Goal: Task Accomplishment & Management: Manage account settings

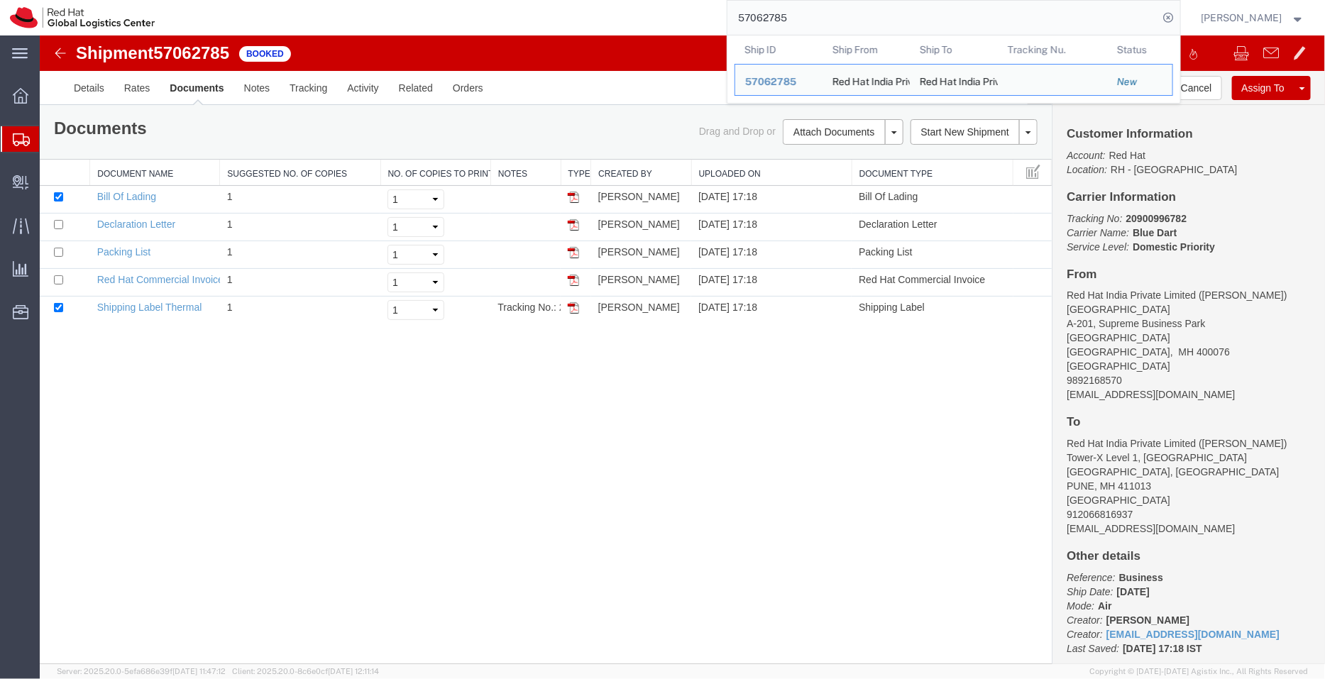
click at [690, 28] on div "57062785 Ship ID Ship From Ship To Tracking Nu. Status Ship ID 57062785 Ship Fr…" at bounding box center [673, 17] width 1016 height 35
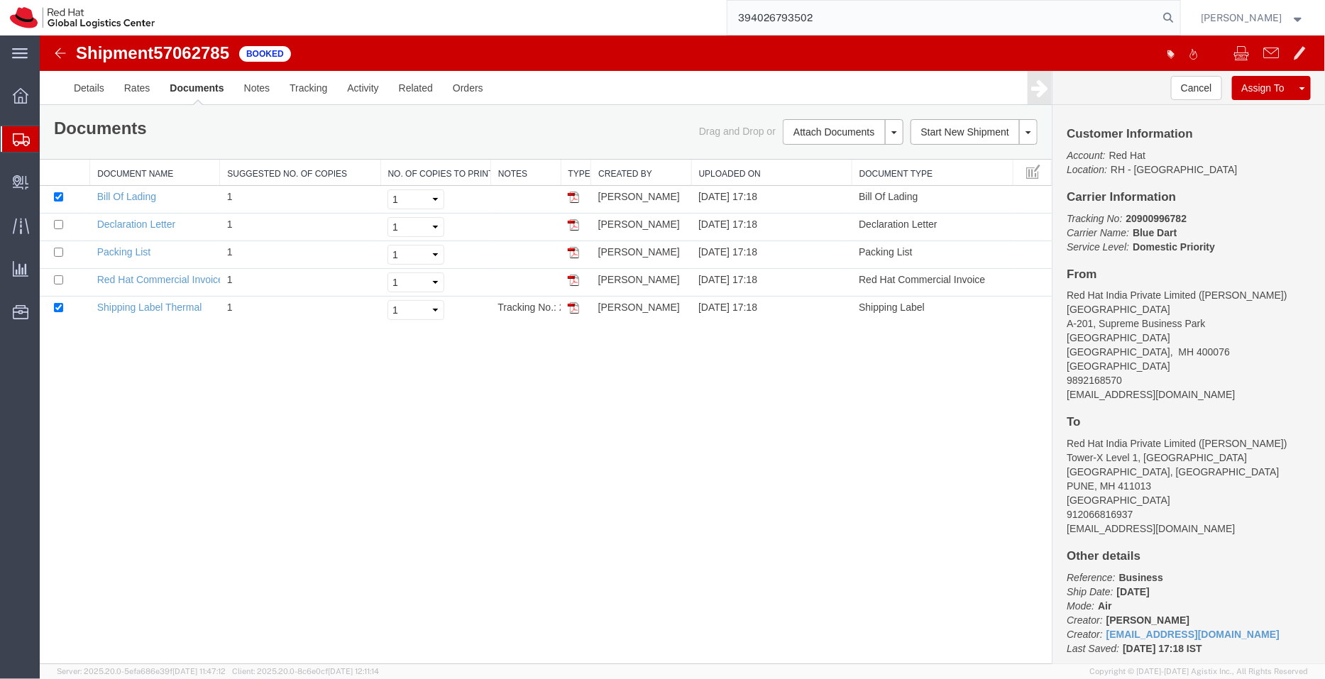
type input "394026793502"
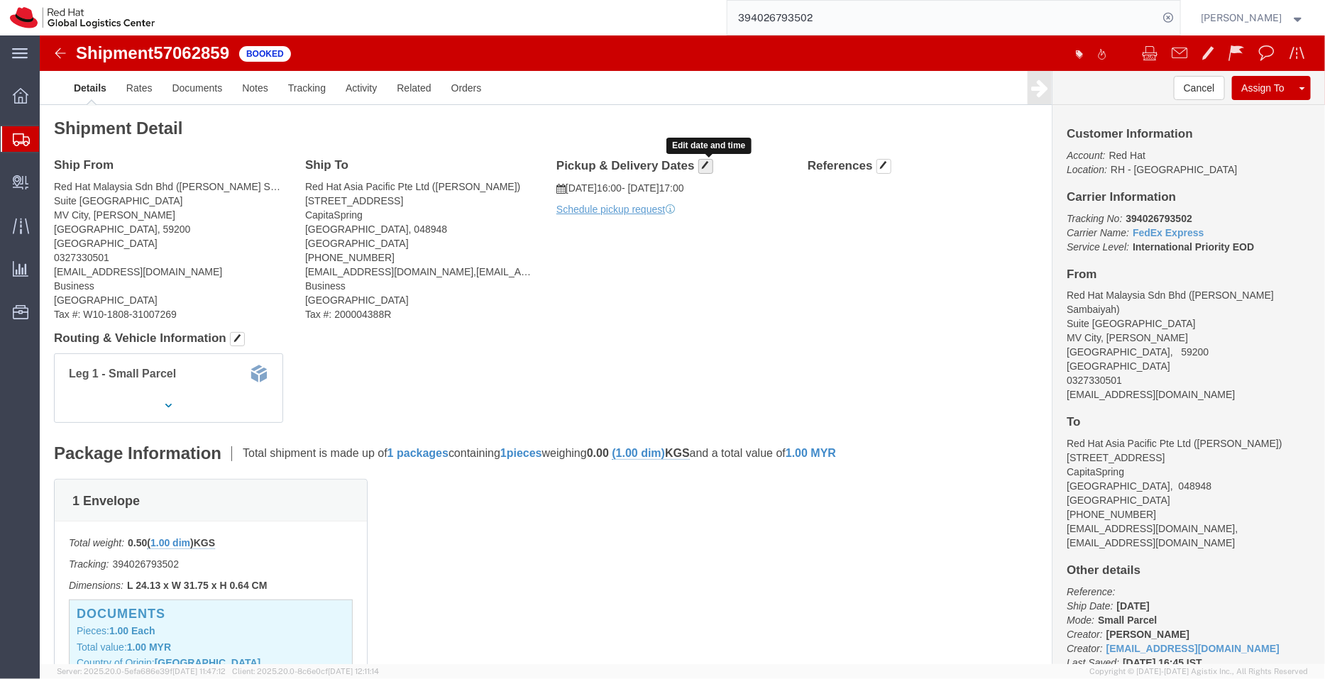
click span "button"
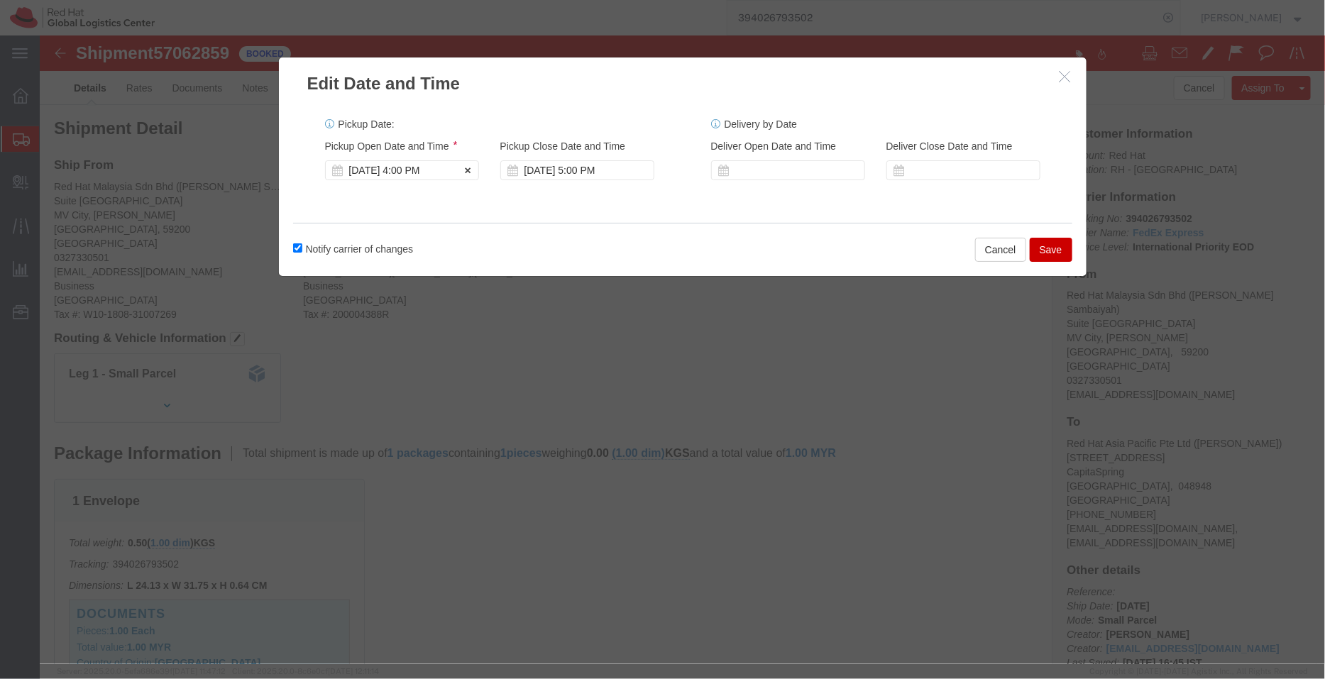
click div "[DATE] 4:00 PM"
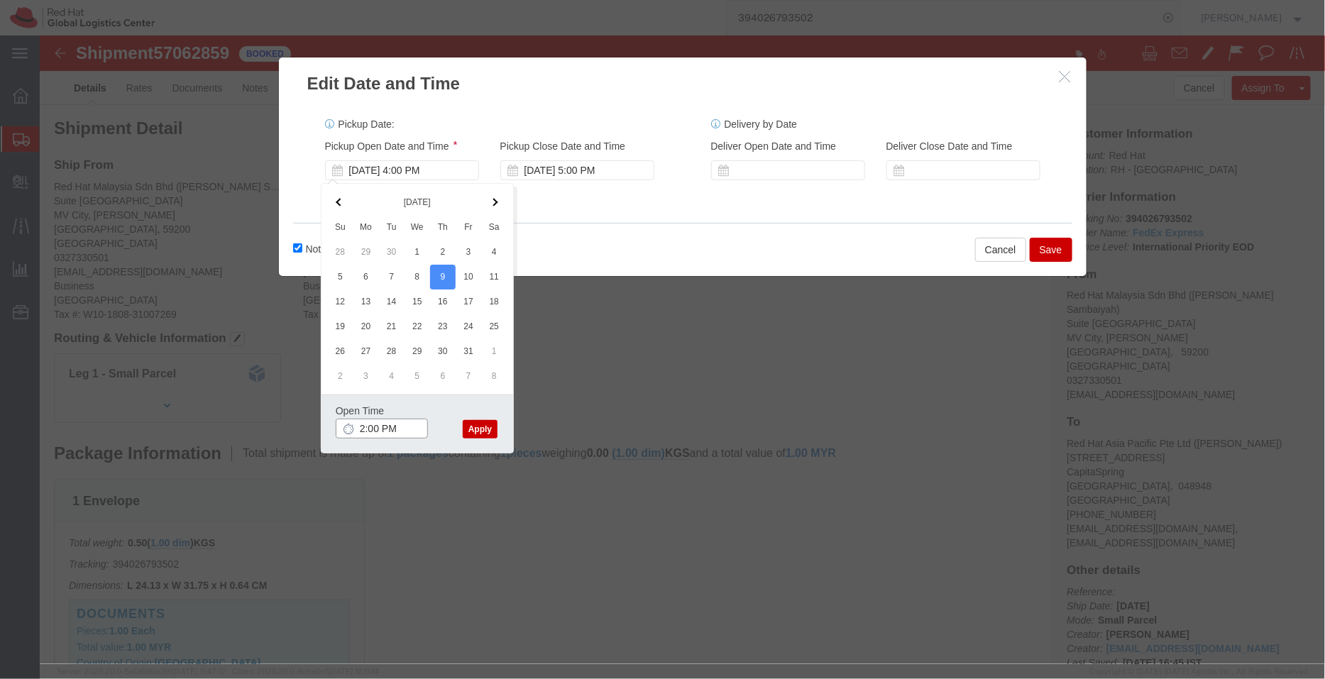
type input "2:00 PM"
click button "Apply"
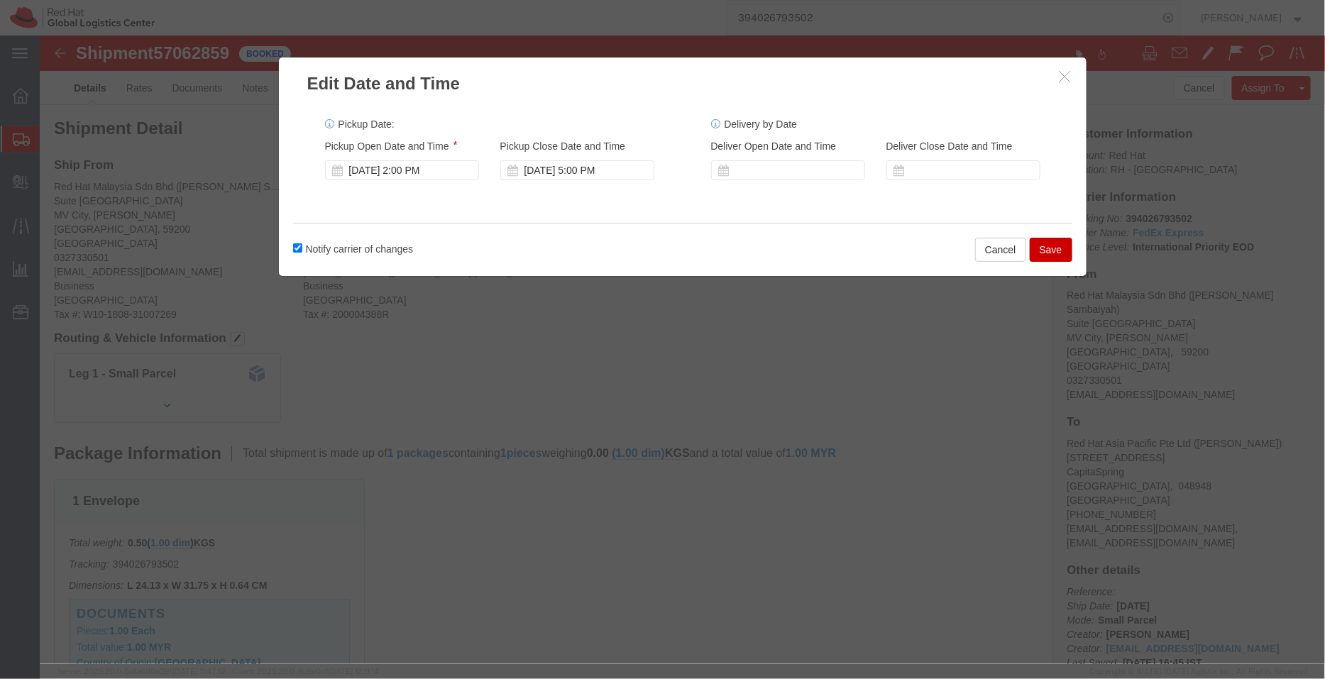
click button "Save"
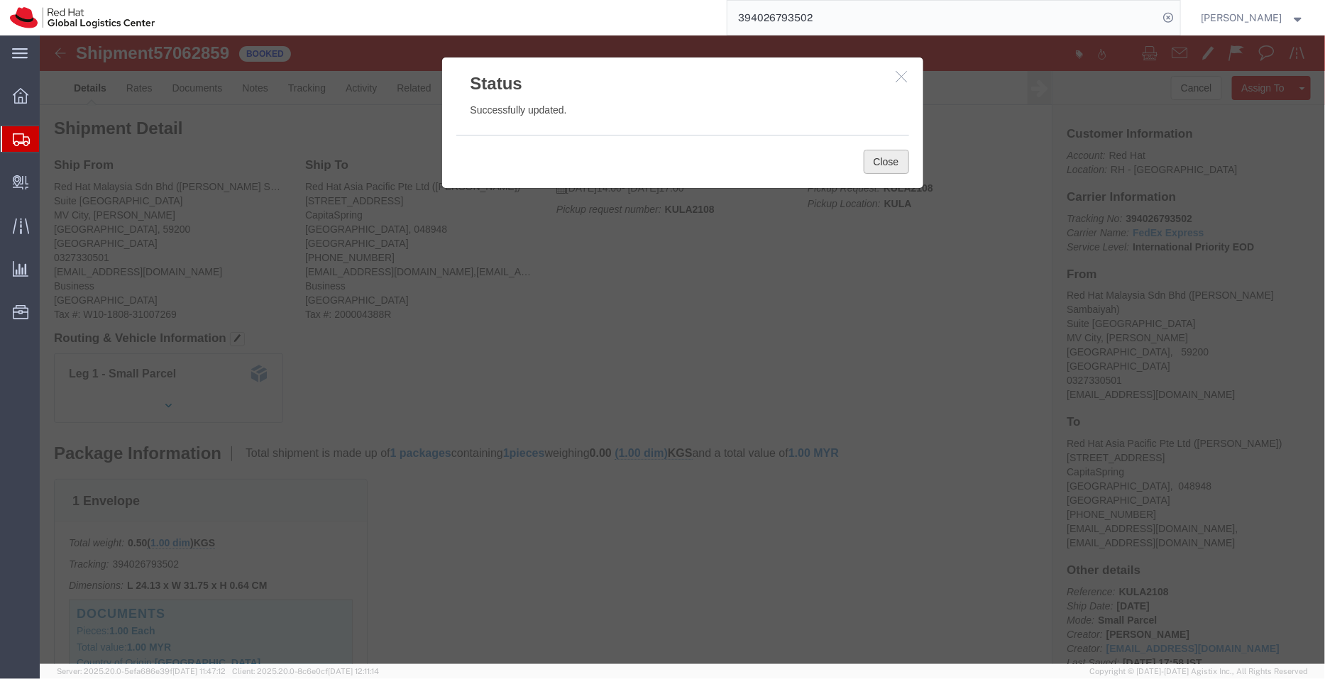
click button "Close"
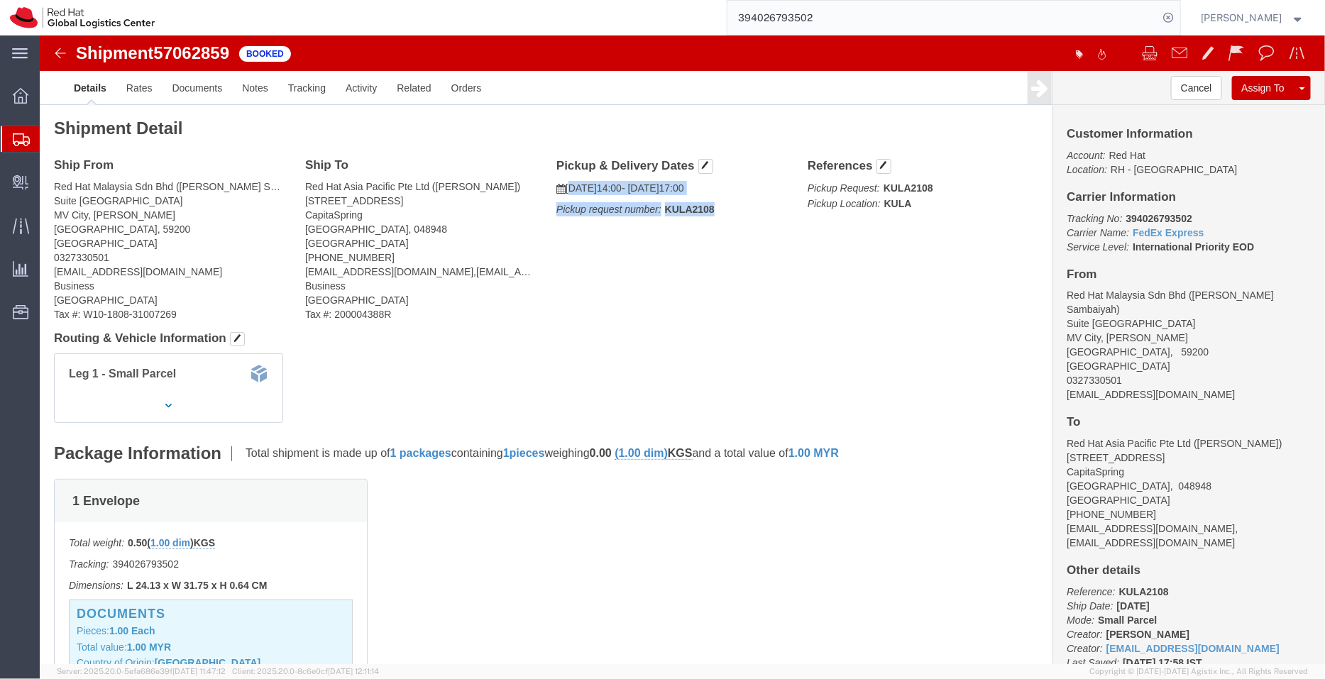
drag, startPoint x: 673, startPoint y: 175, endPoint x: 524, endPoint y: 150, distance: 150.5
click div "Pickup & Delivery Dates [DATE] 14:00 - [DATE] 17:00 Pickup request number: KULA…"
copy div "[DATE] 14:00 - [DATE] 17:00 Pickup request number: KULA2108"
click link "Documents"
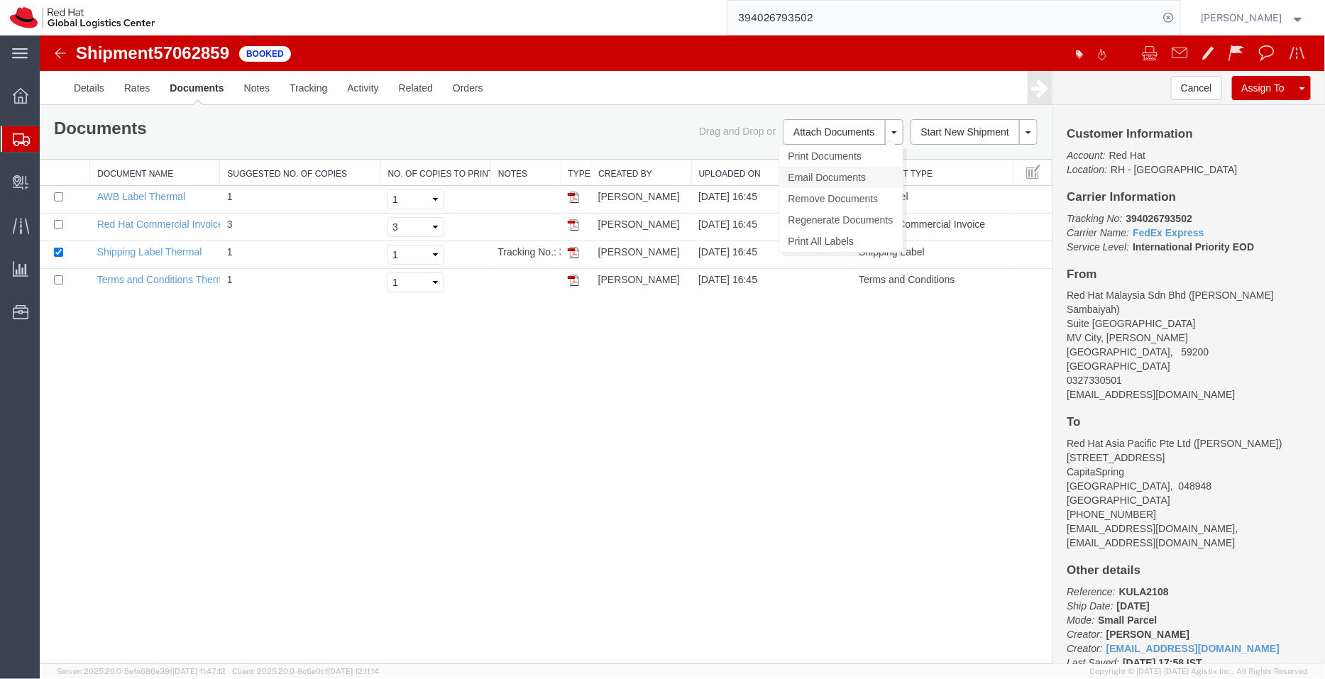
click at [825, 171] on link "Email Documents" at bounding box center [839, 176] width 123 height 21
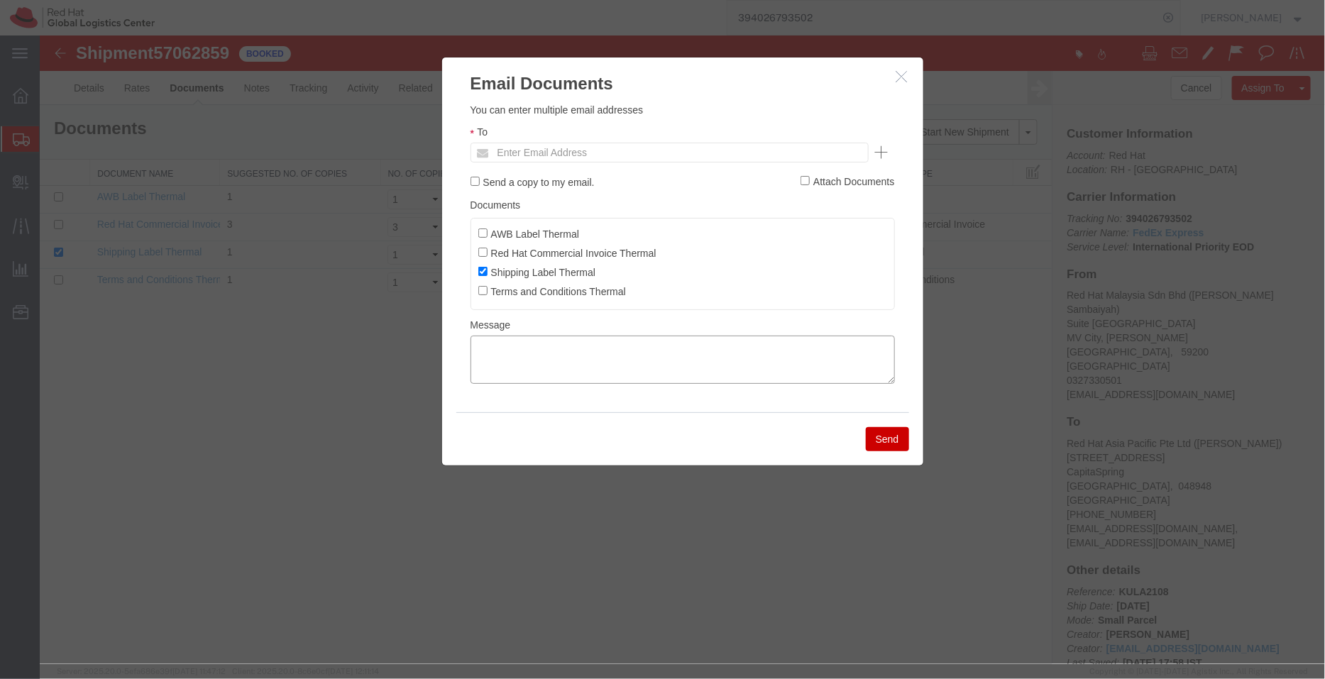
click at [648, 364] on textarea at bounding box center [682, 359] width 424 height 48
paste textarea "[DATE] 14:00 - [DATE] 17:00 Pickup request number:KULA2108"
click at [473, 371] on textarea "[DATE] 14:00 - [DATE] 17:00 Pickup request number:KULA2108" at bounding box center [682, 359] width 424 height 48
click at [471, 342] on textarea "[DATE] 14:00 - [DATE] 17:00 FedEx Pickup request number:KULA2108" at bounding box center [682, 359] width 424 height 48
type textarea "Pickup date/time -10/09/2025 14:00 [DATE] 17:00 FedEx Pickup request number:KUL…"
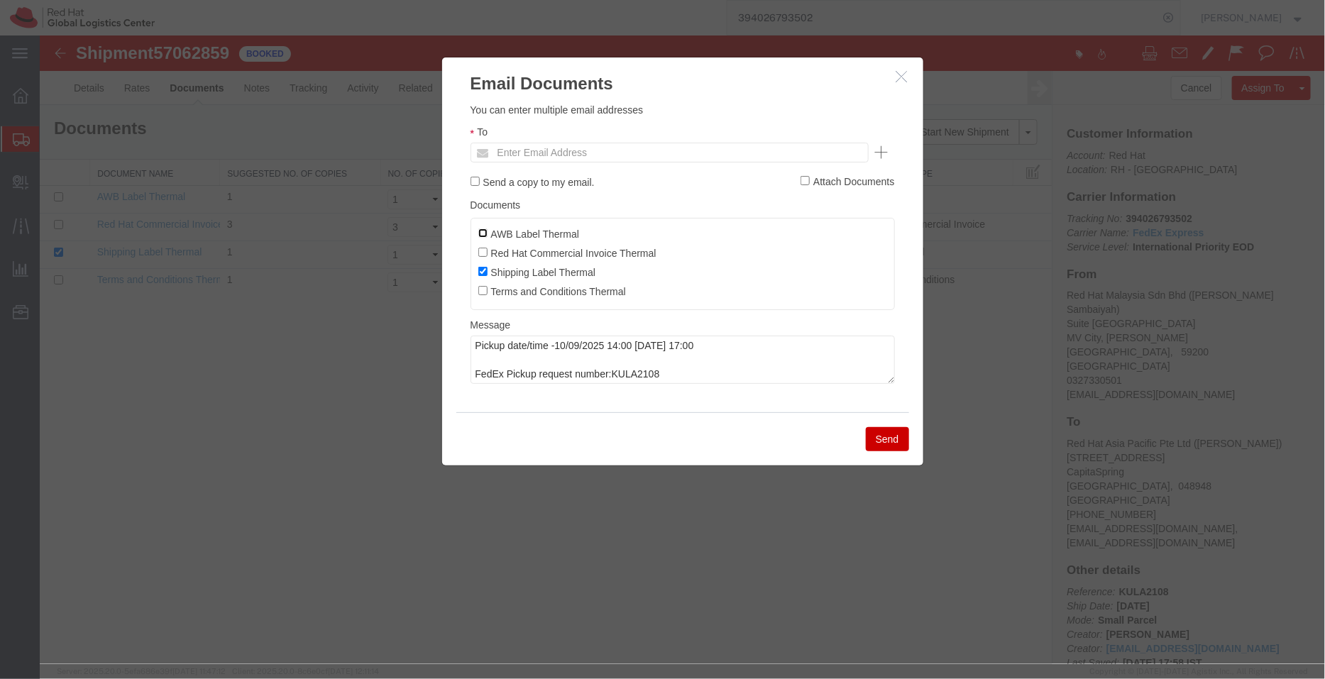
click at [478, 233] on input "AWB Label Thermal" at bounding box center [482, 232] width 9 height 9
checkbox input "true"
click at [549, 147] on input "text" at bounding box center [573, 152] width 166 height 18
type input "asambaiy"
click at [871, 437] on button "Send" at bounding box center [886, 439] width 43 height 24
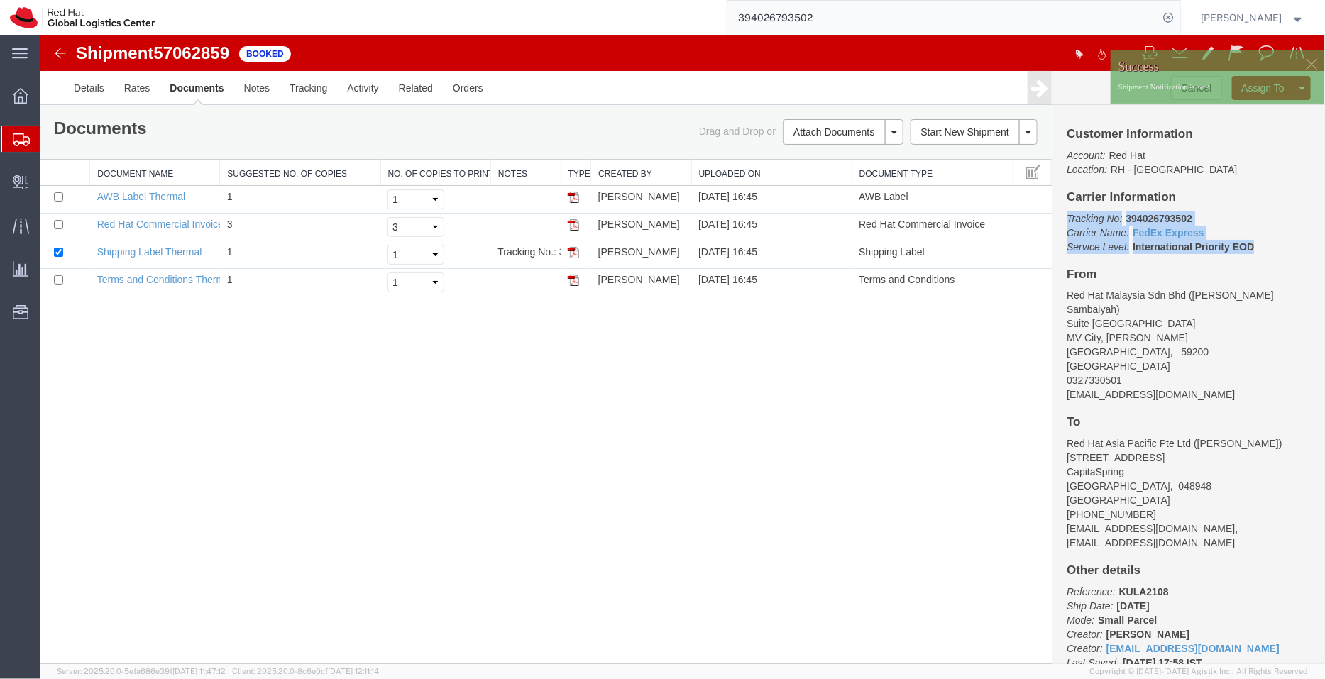
drag, startPoint x: 1240, startPoint y: 249, endPoint x: 1054, endPoint y: 218, distance: 189.2
click at [1054, 218] on div "Customer Information Account: Red Hat Location: RH - [GEOGRAPHIC_DATA] Carrier …" at bounding box center [1188, 383] width 273 height 559
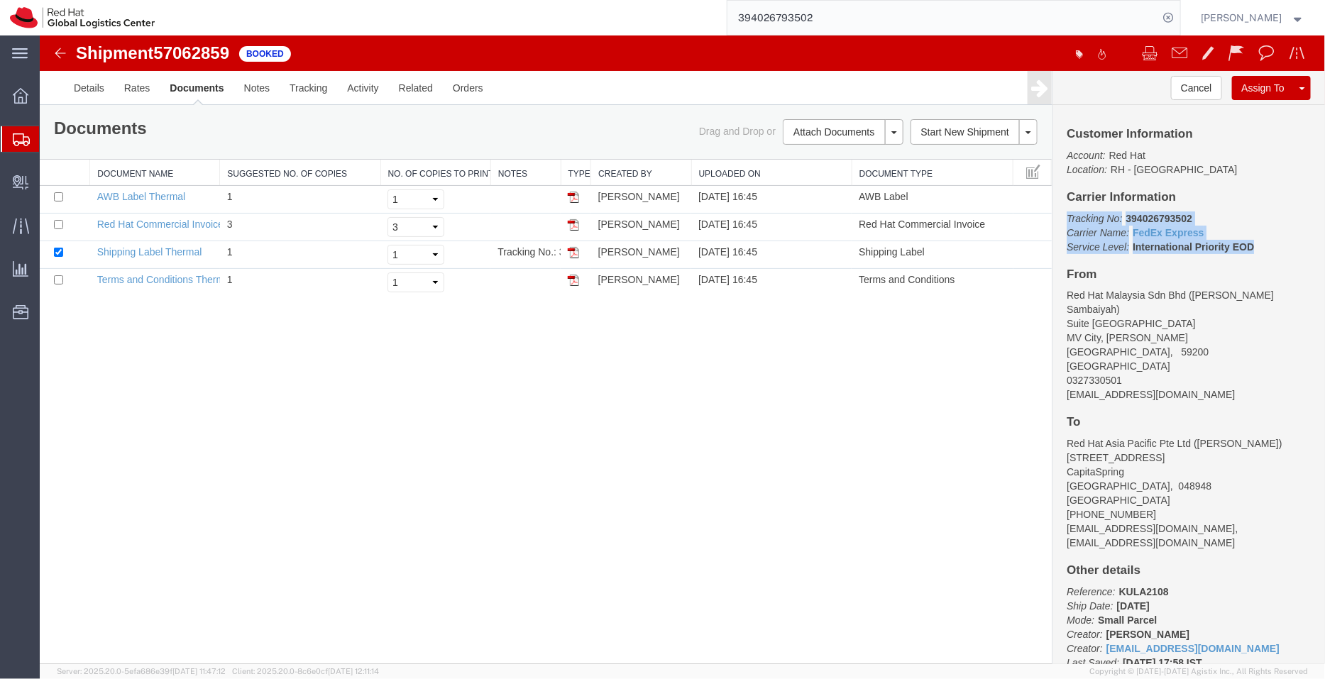
copy p "Tracking No: 394026793502 Carrier Name: FedEx Express FedEx Express Service Lev…"
click at [0, 0] on span "Shipment Manager" at bounding box center [0, 0] width 0 height 0
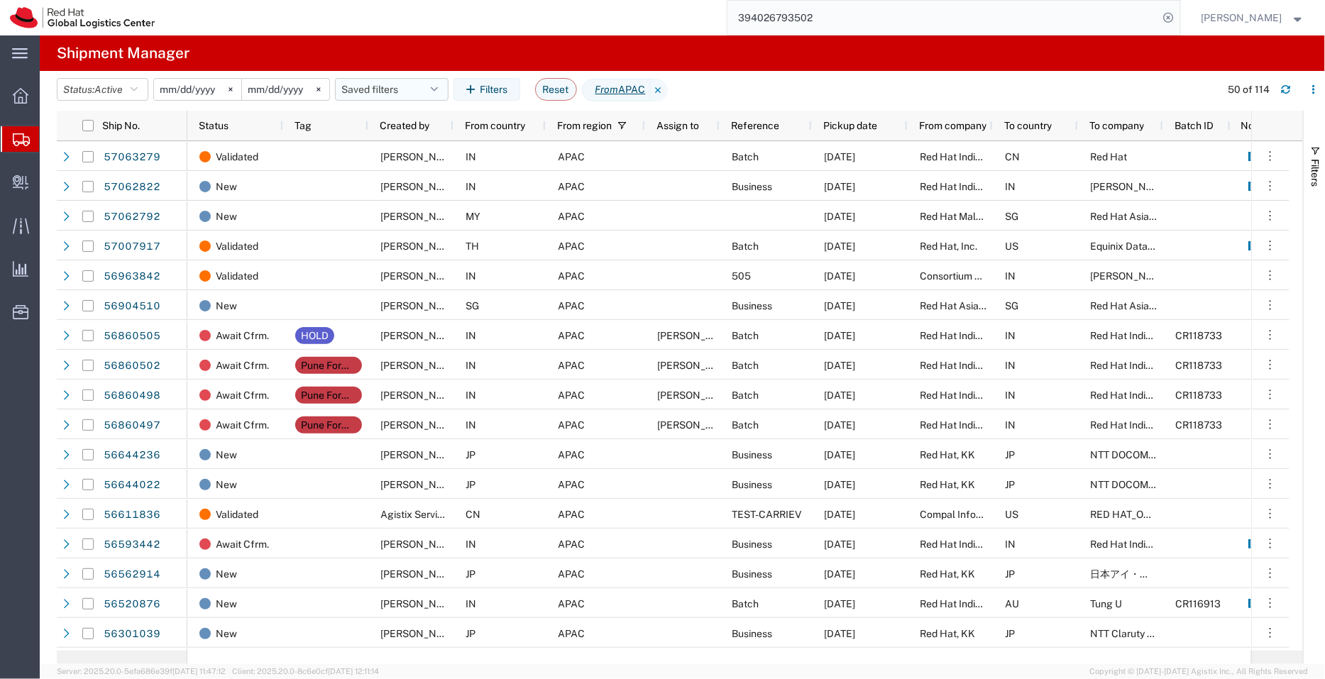
click at [392, 79] on button "Saved filters" at bounding box center [392, 89] width 114 height 23
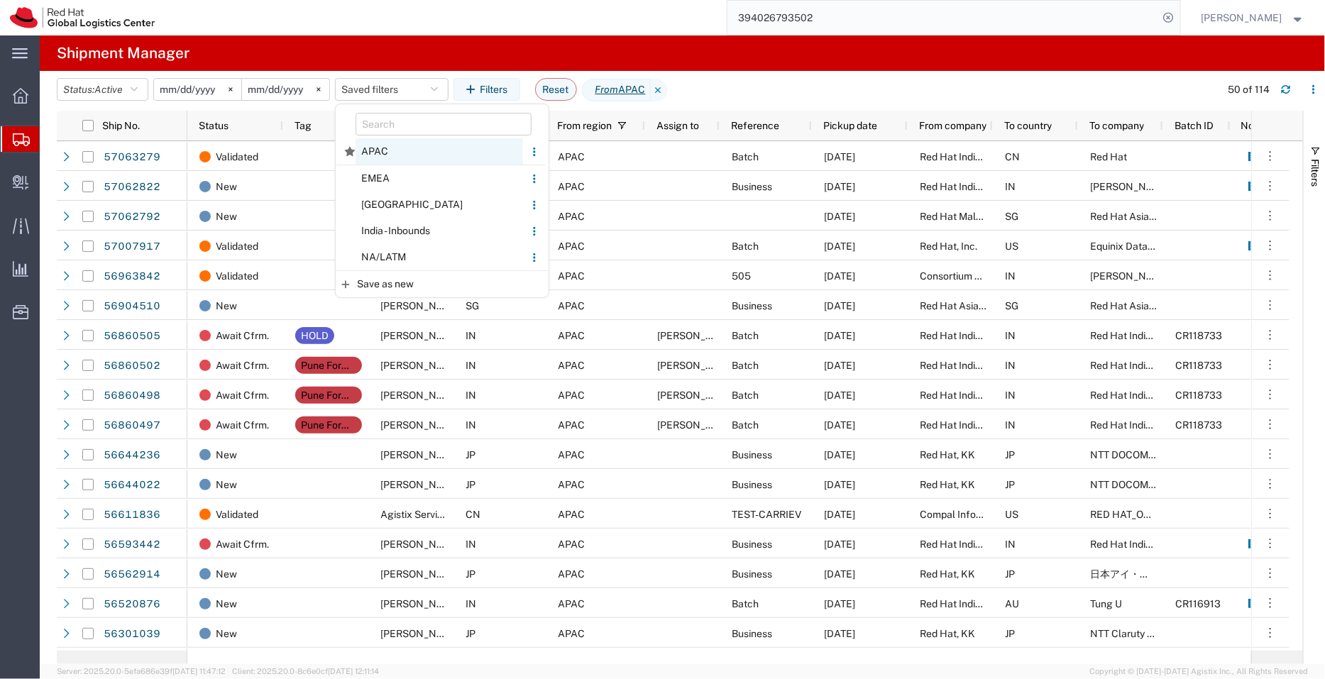
click at [394, 155] on span "APAC" at bounding box center [439, 151] width 167 height 26
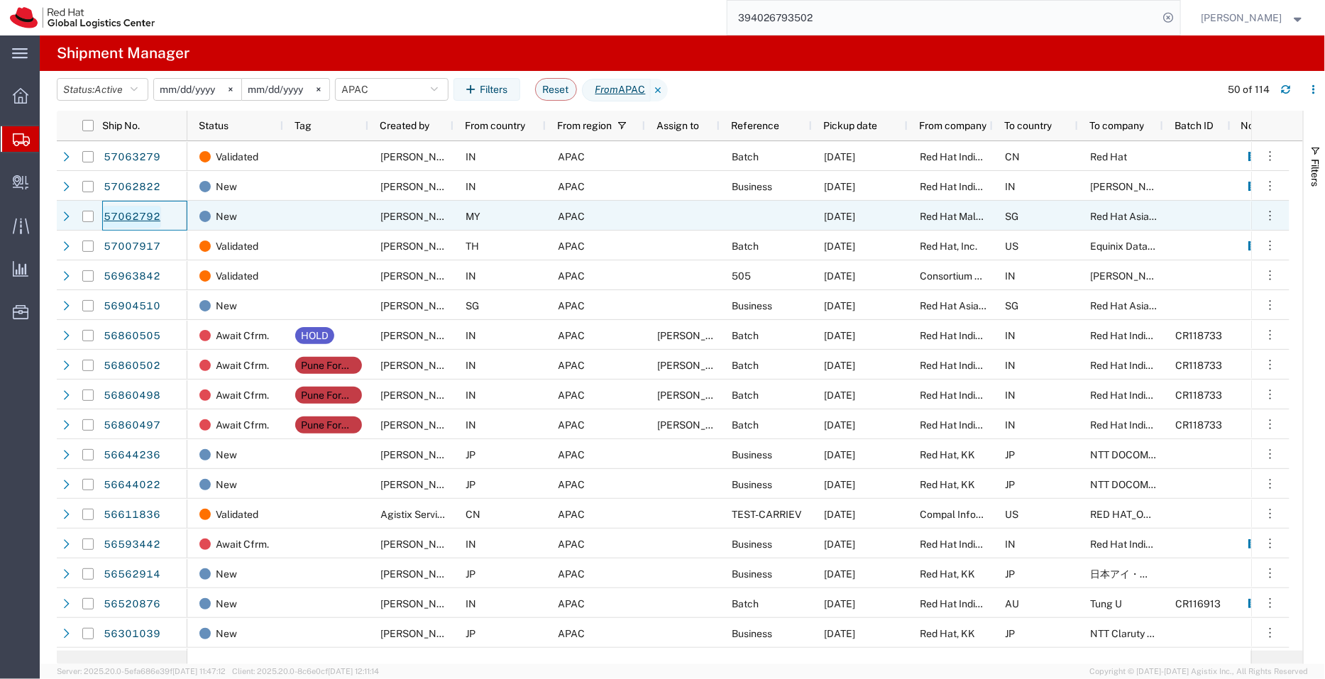
click at [142, 221] on link "57062792" at bounding box center [132, 217] width 58 height 23
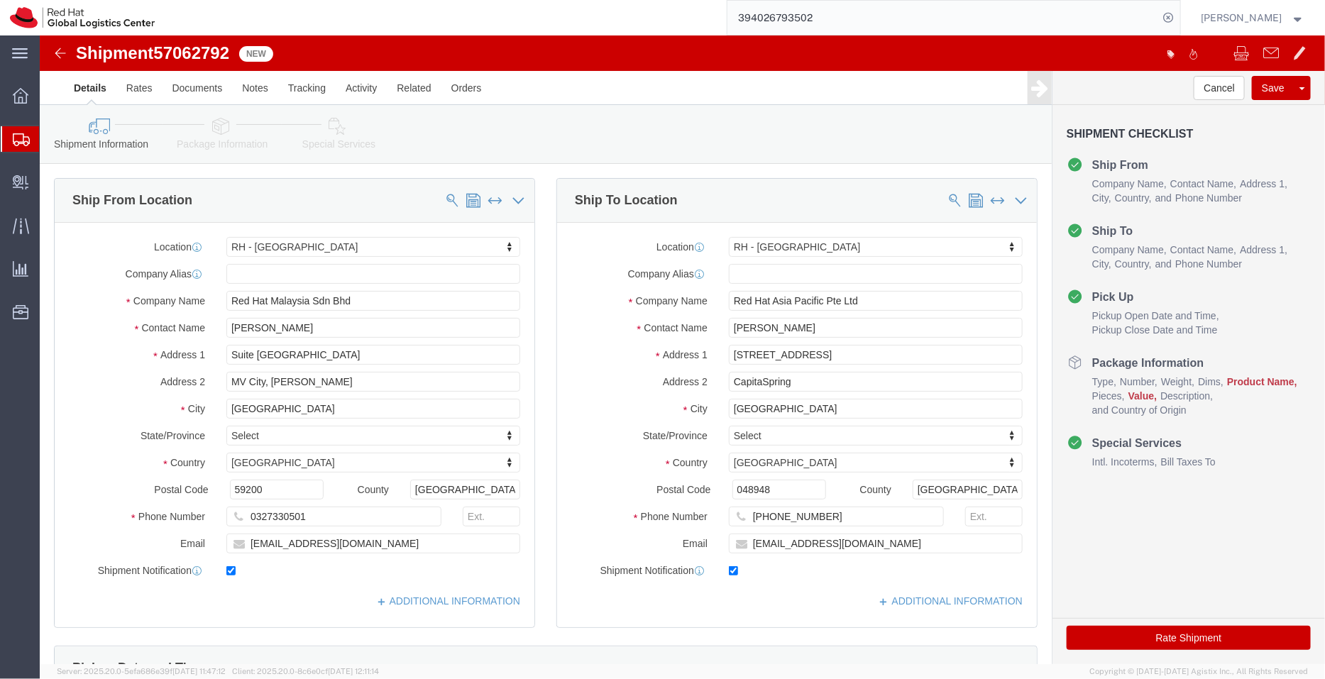
select select "37977"
select select "51051"
click input "checkbox"
checkbox input "false"
click input "checkbox"
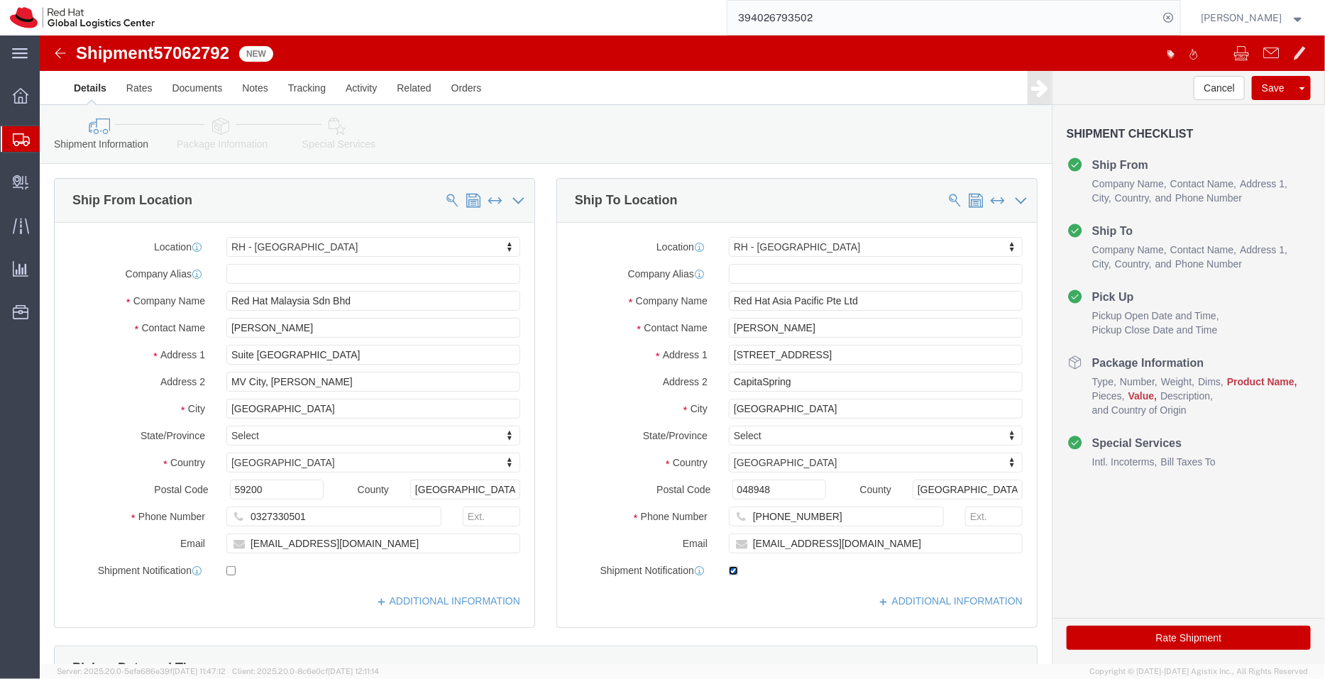
checkbox input "false"
click input "[EMAIL_ADDRESS][DOMAIN_NAME]"
type input "h"
click link "Package Information"
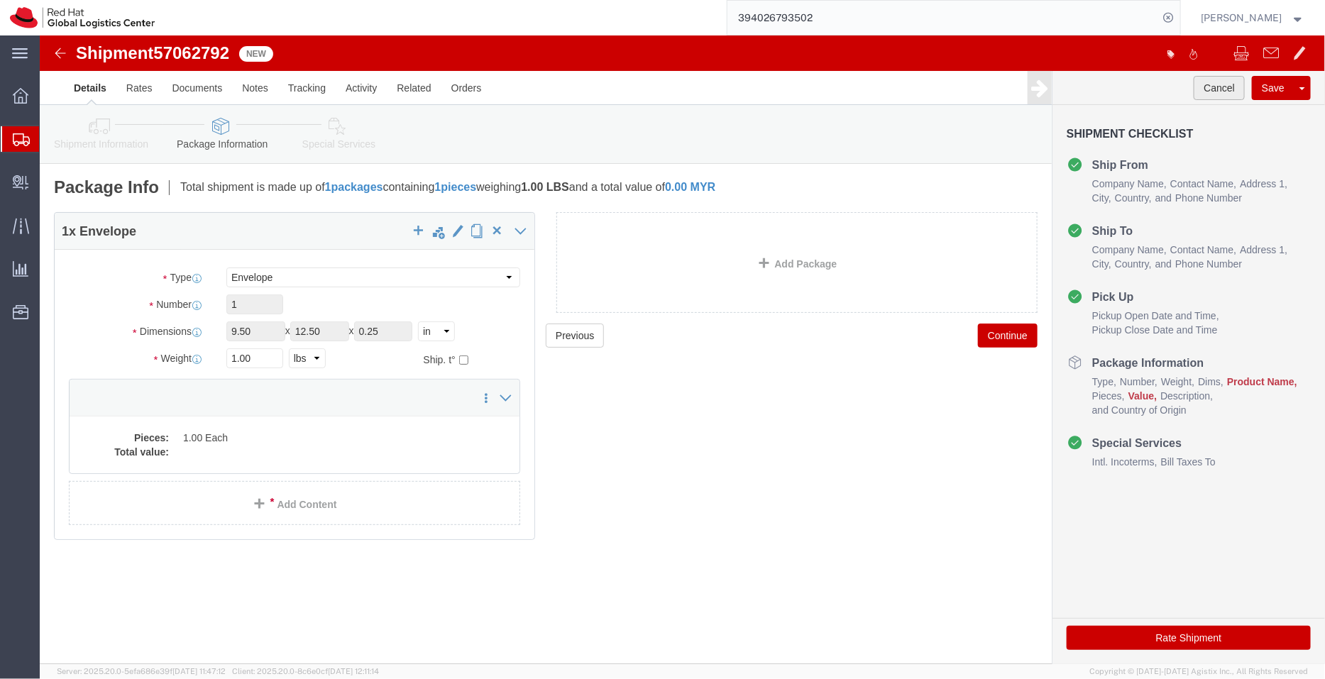
click button "Cancel"
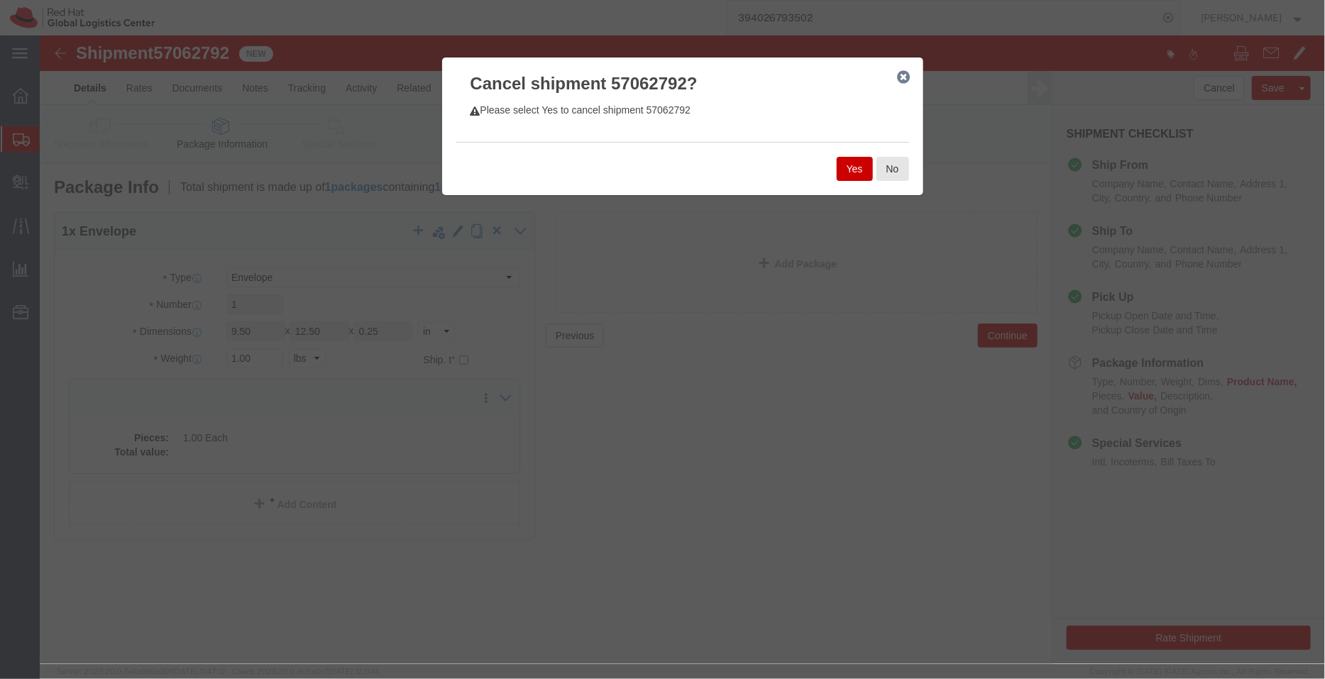
click button "Yes"
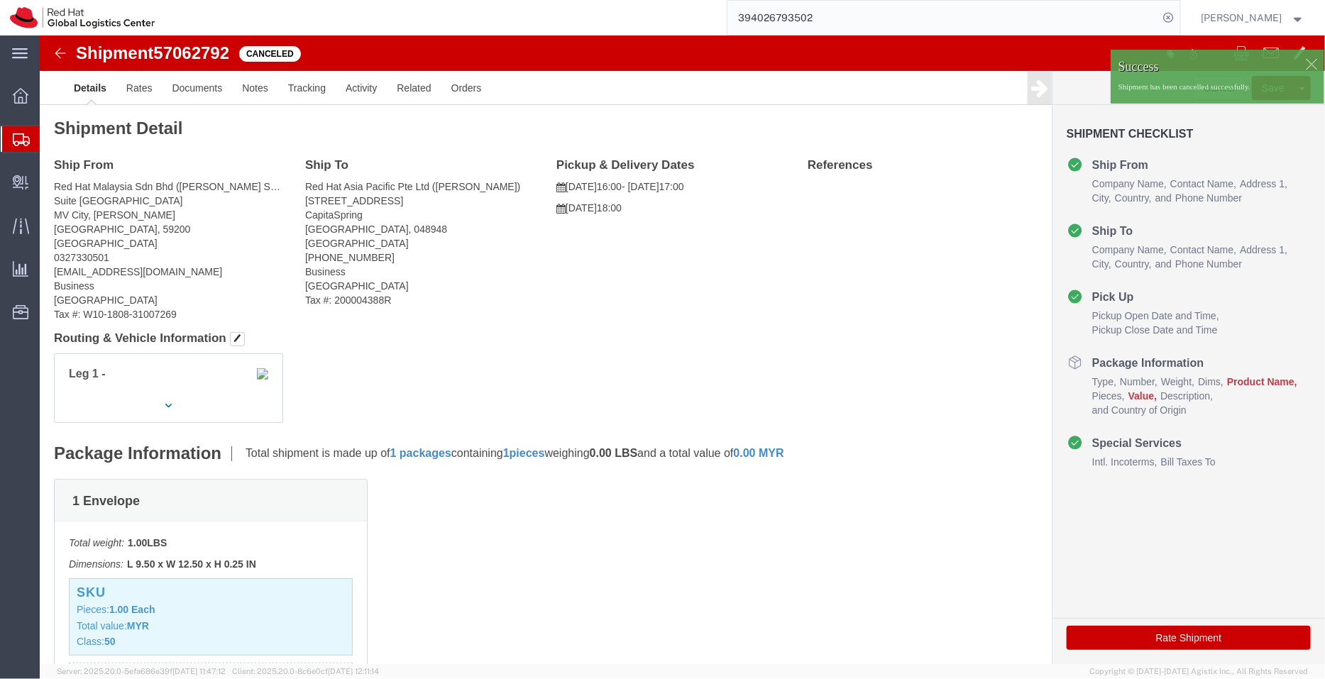
click at [0, 0] on span "Shipment Manager" at bounding box center [0, 0] width 0 height 0
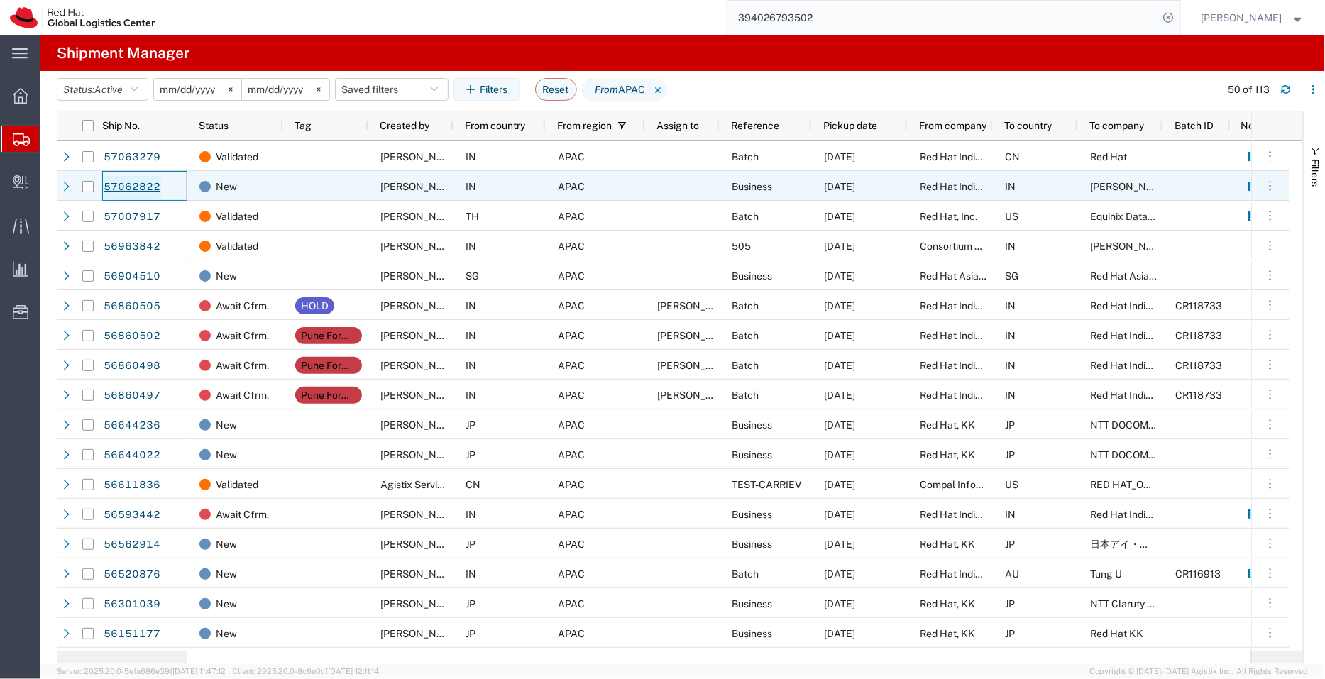
click at [145, 185] on link "57062822" at bounding box center [132, 187] width 58 height 23
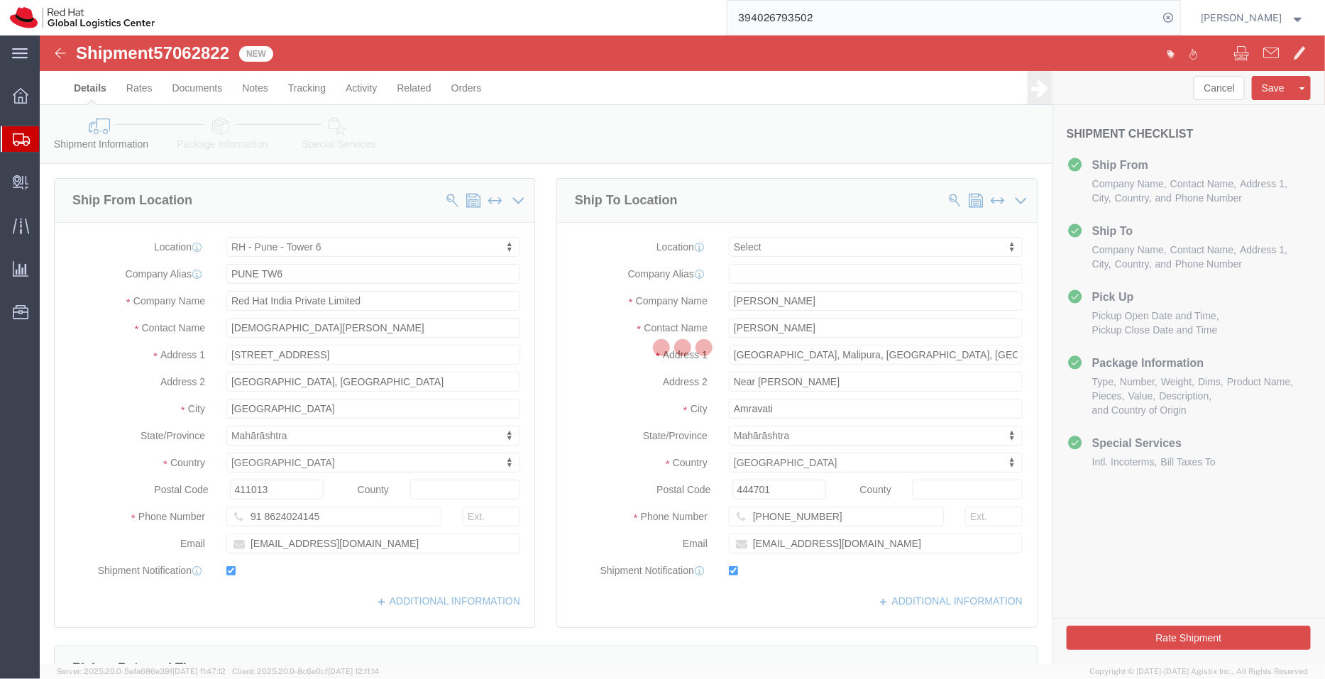
select select "38432"
select select
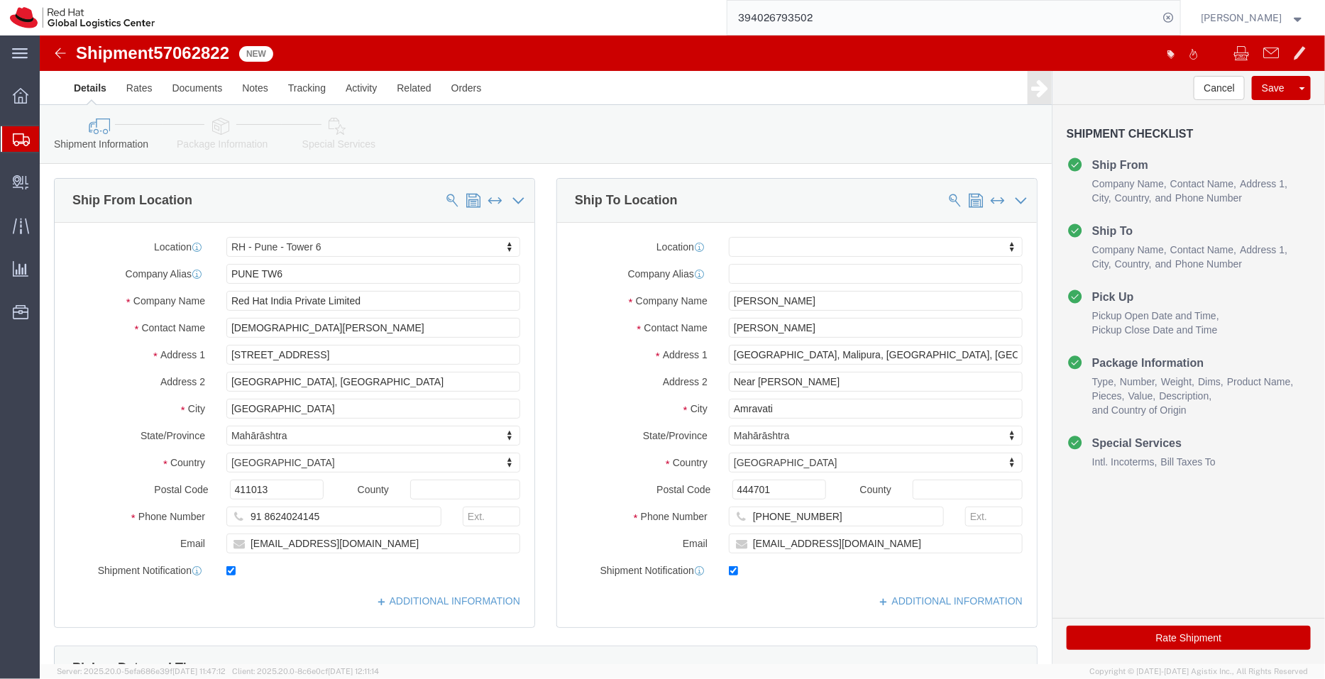
click div "Shipment Information Package Information Special Services"
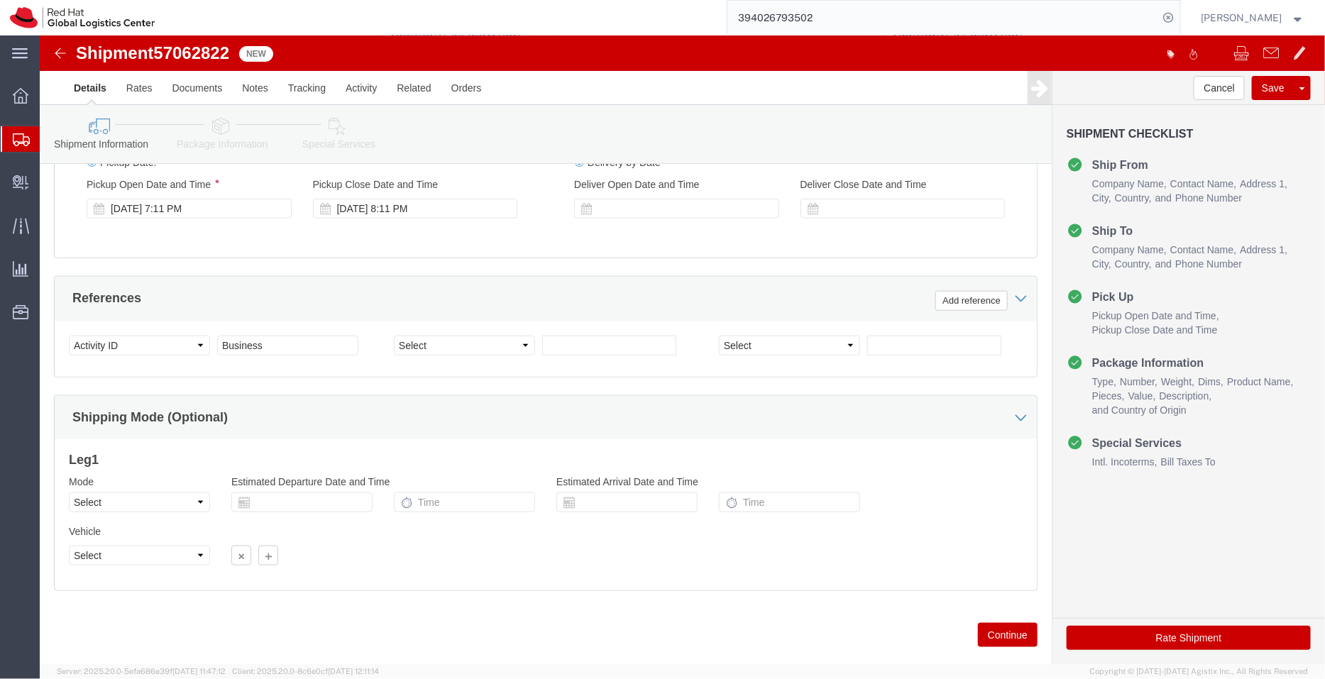
scroll to position [567, 0]
click link "Package Information"
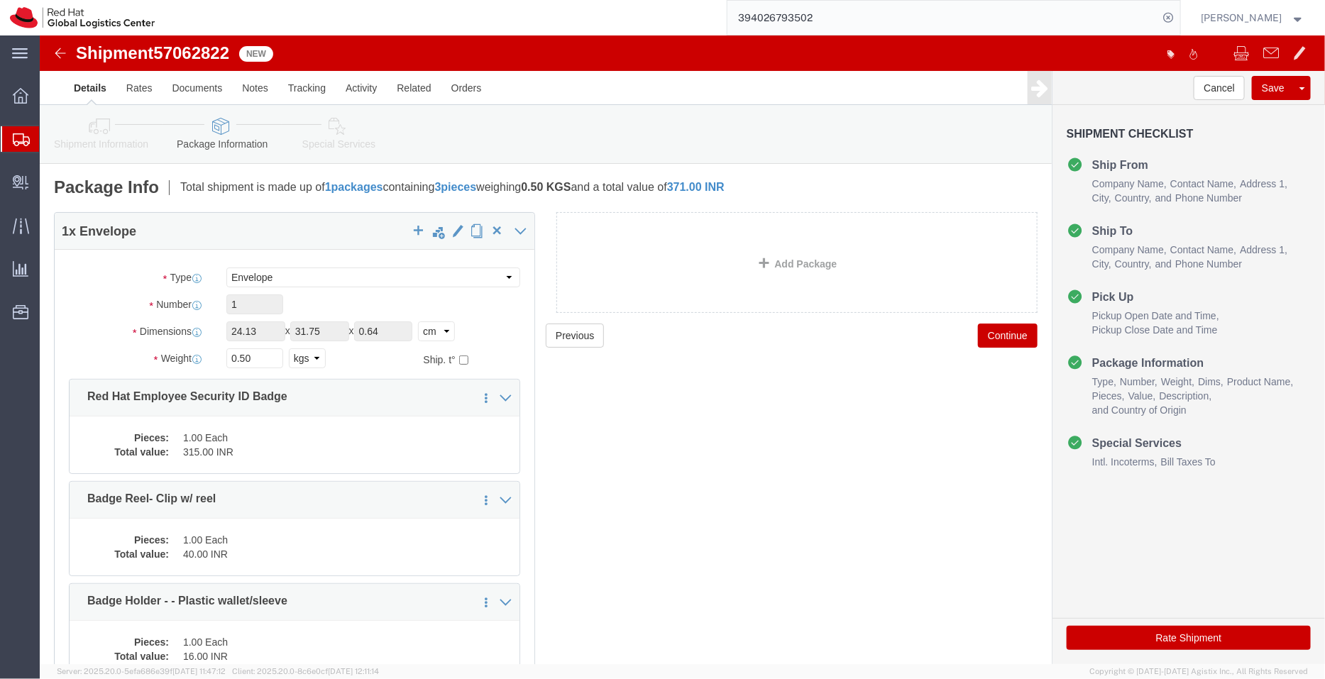
click icon
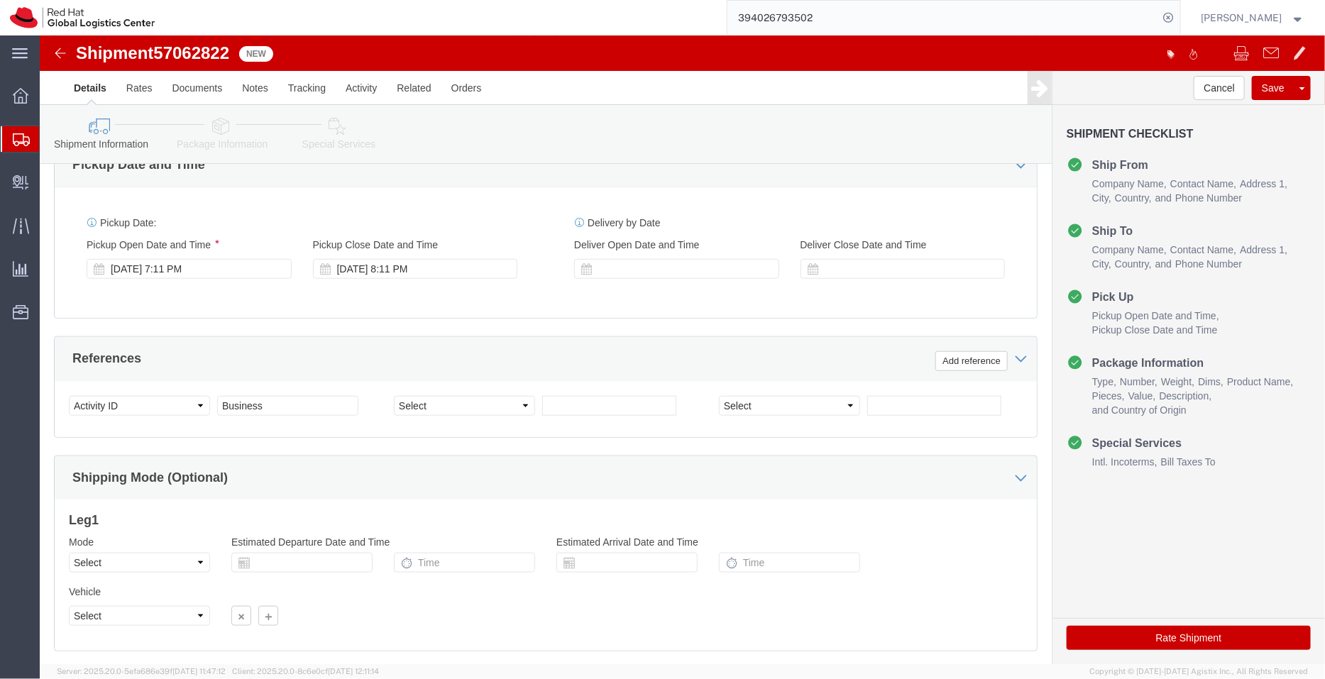
scroll to position [590, 0]
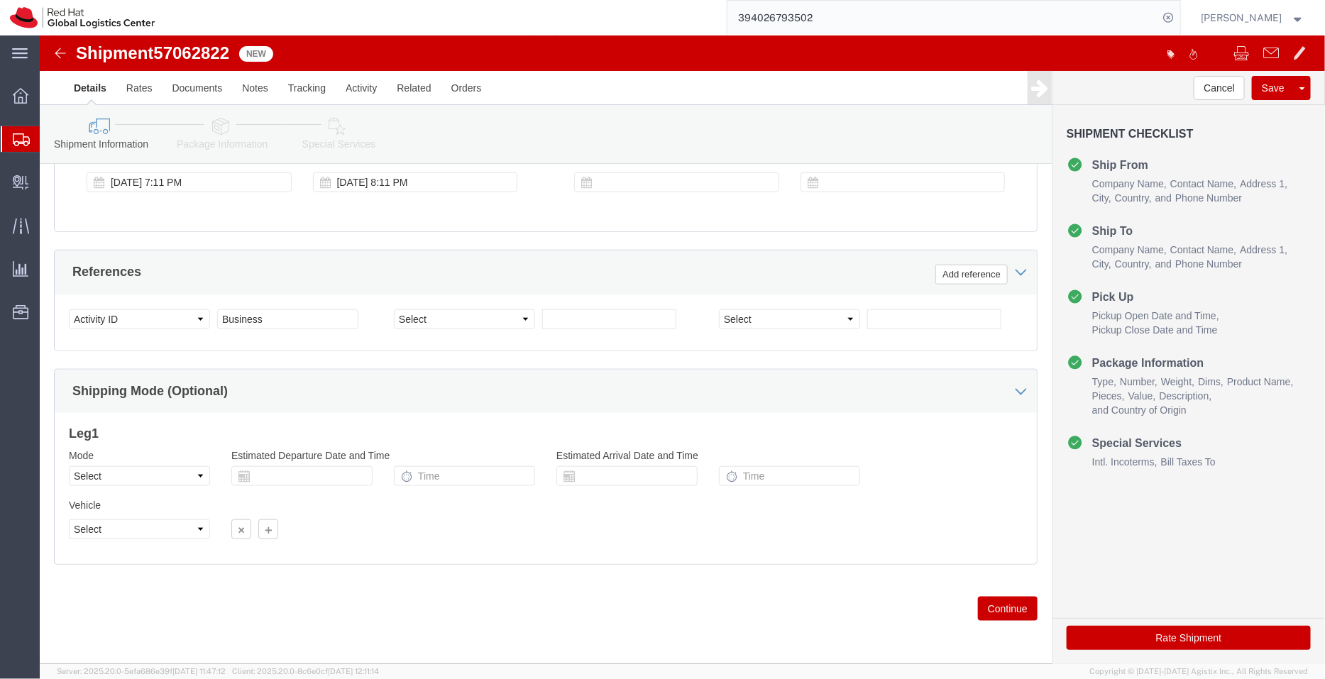
click icon
